Goal: Information Seeking & Learning: Learn about a topic

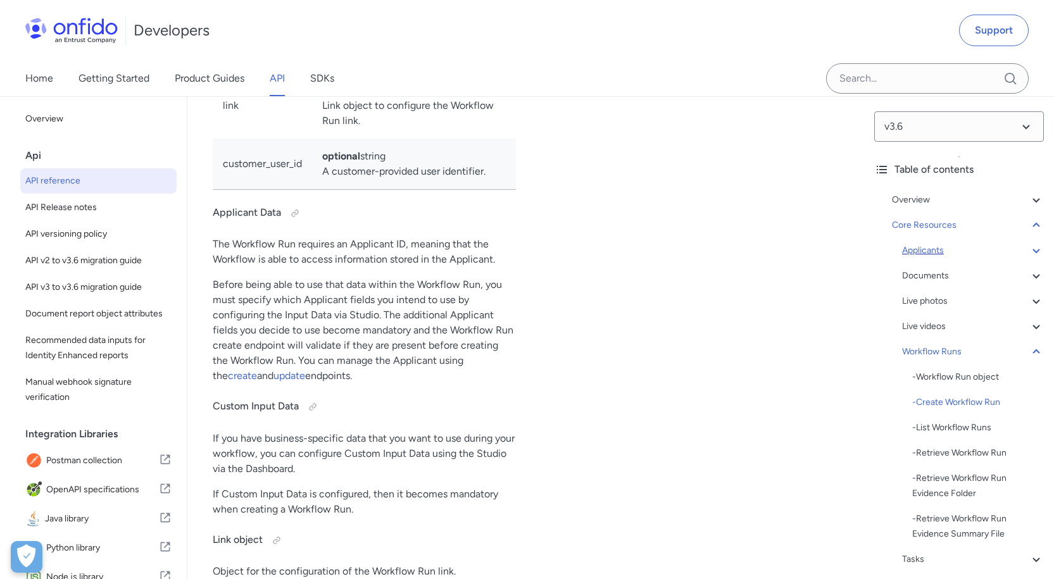
click at [1028, 252] on icon at bounding box center [1035, 250] width 15 height 15
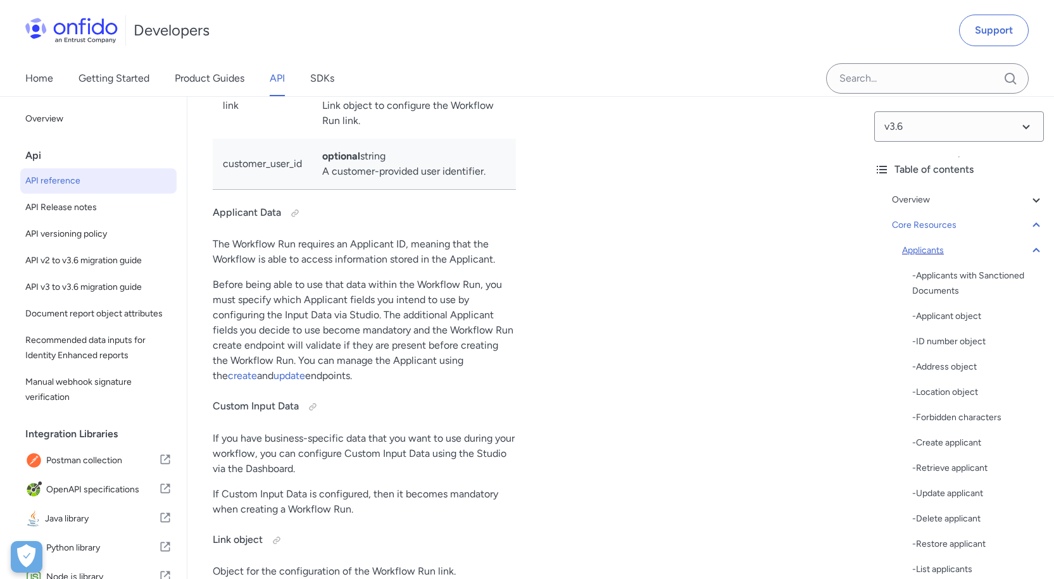
scroll to position [13093, 0]
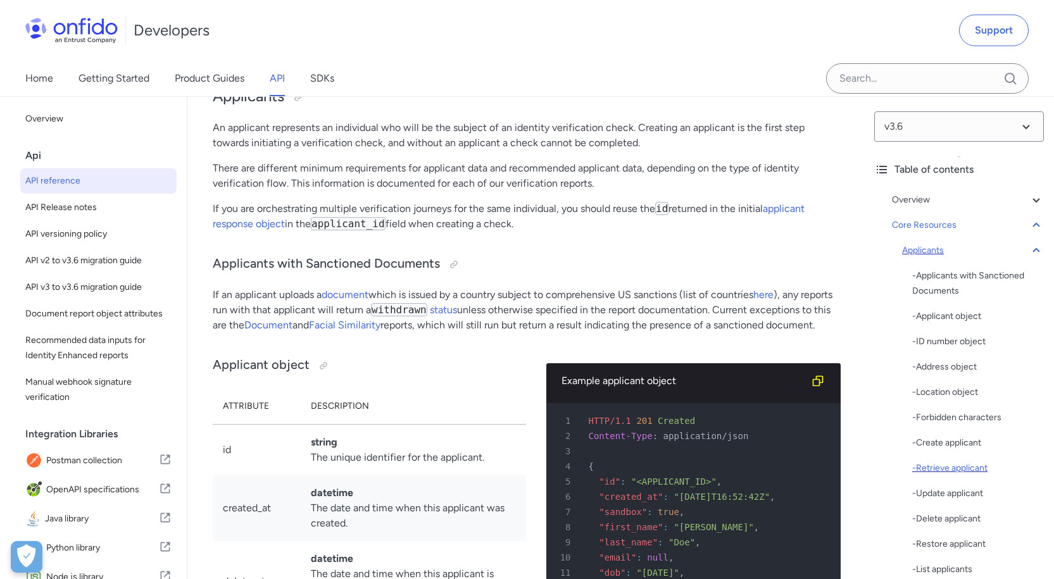
click at [958, 472] on div "- Retrieve applicant" at bounding box center [978, 468] width 132 height 15
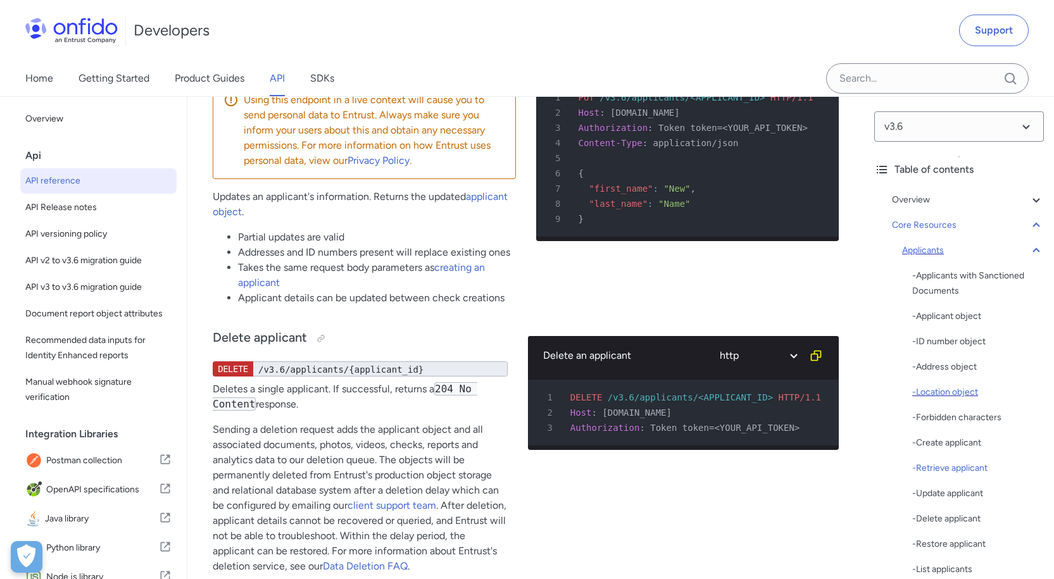
scroll to position [63, 0]
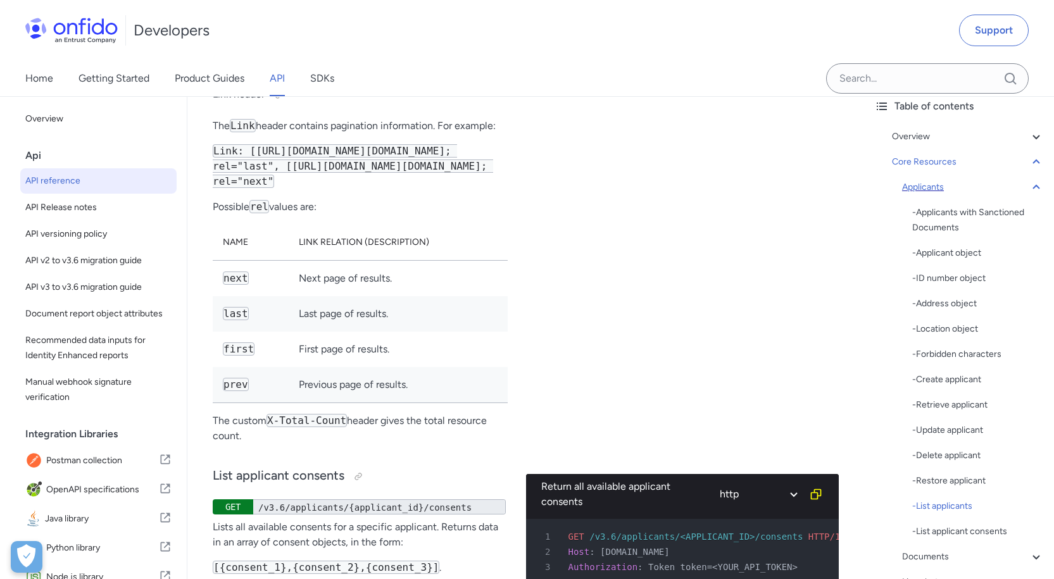
scroll to position [19870, 0]
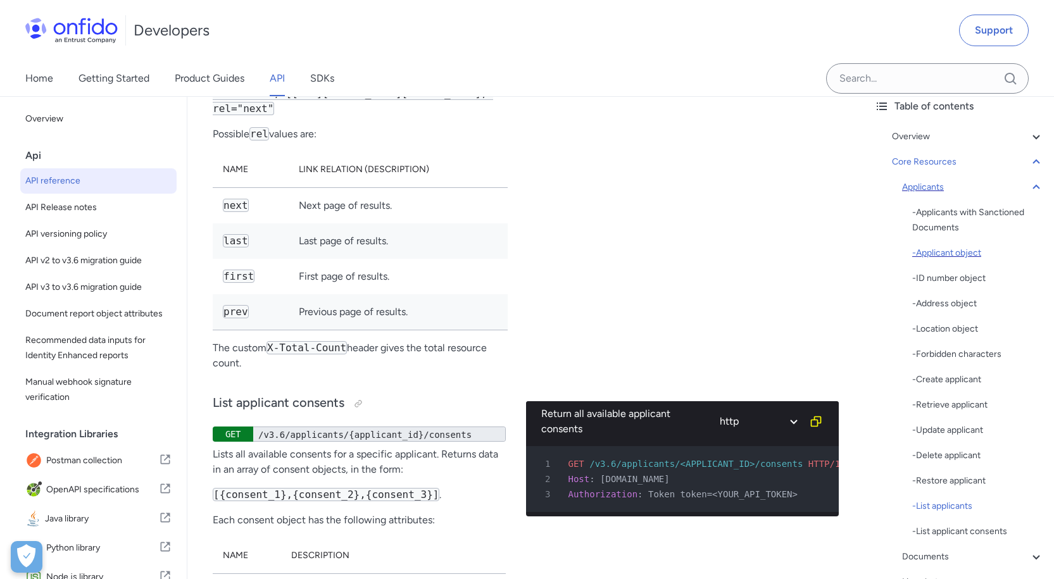
click at [961, 256] on div "- Applicant object" at bounding box center [978, 253] width 132 height 15
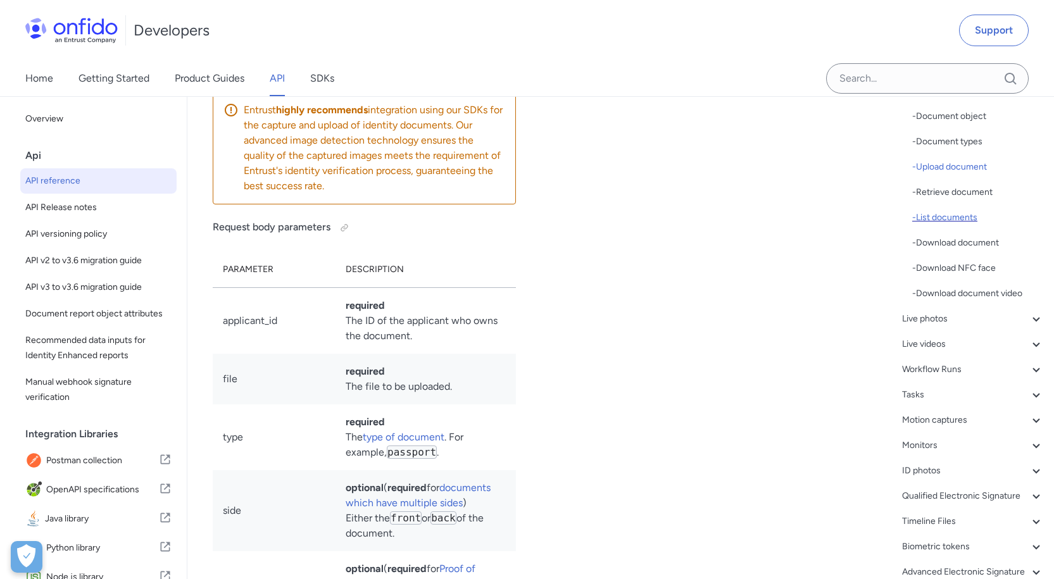
scroll to position [190, 0]
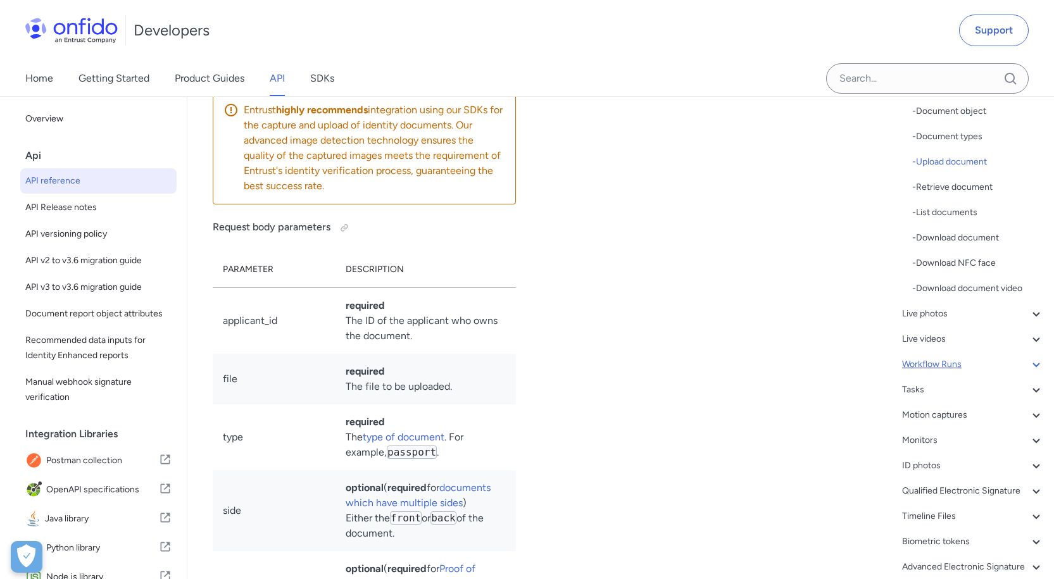
click at [941, 363] on div "Workflow Runs" at bounding box center [973, 364] width 142 height 15
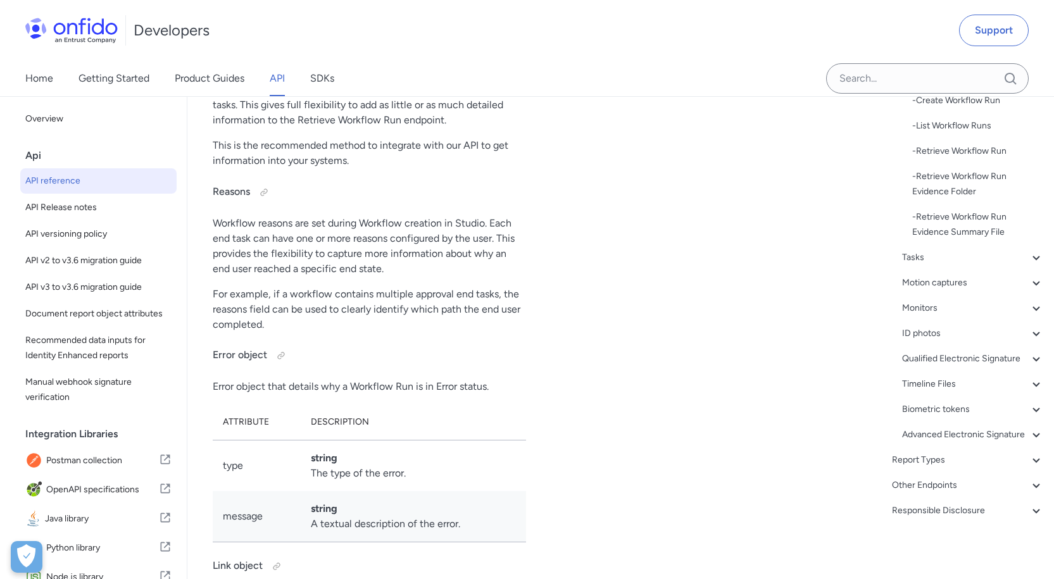
scroll to position [30579, 0]
click at [494, 24] on div "Developers Support" at bounding box center [527, 30] width 1054 height 61
